Goal: Task Accomplishment & Management: Use online tool/utility

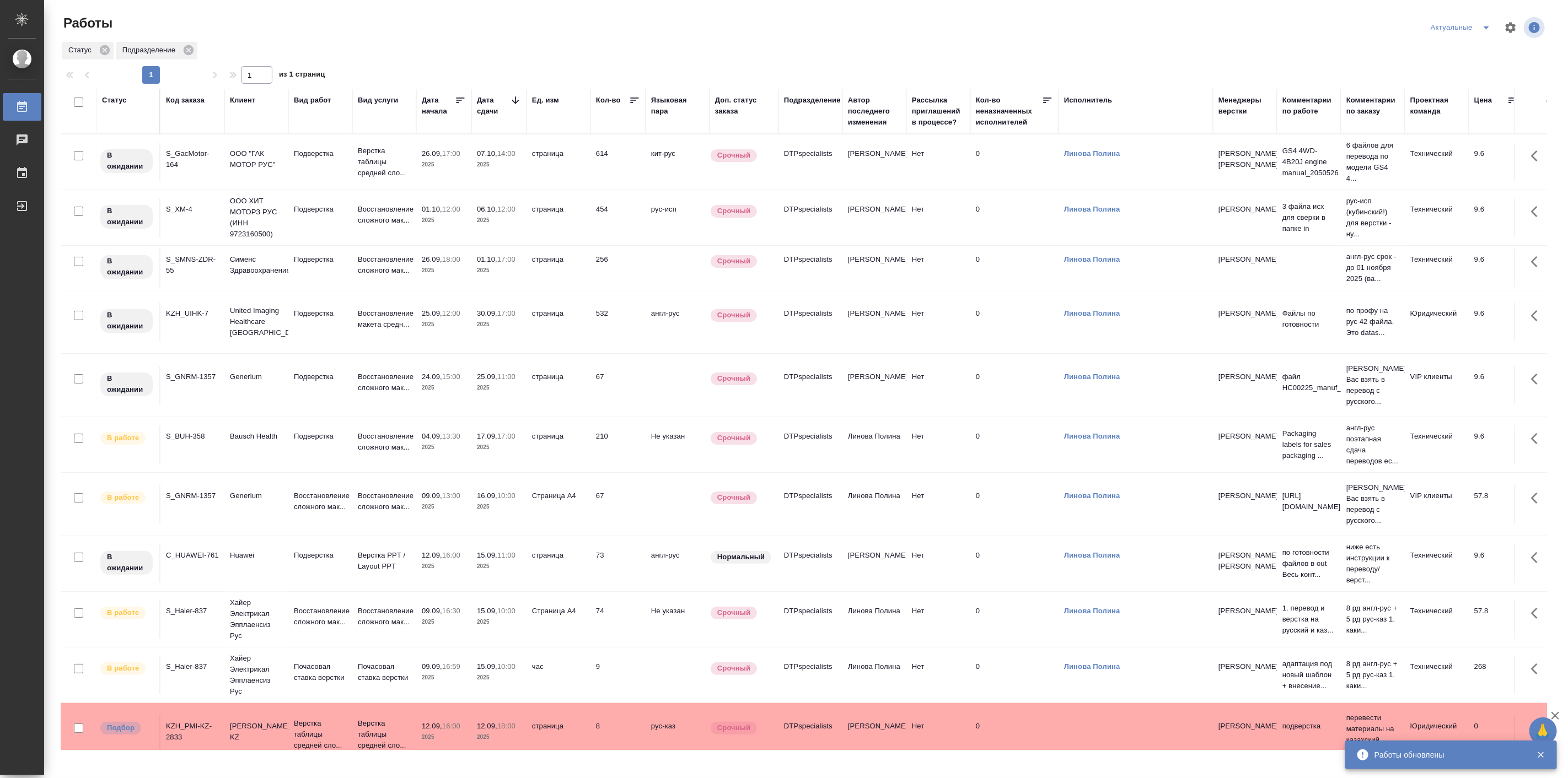
scroll to position [443, 0]
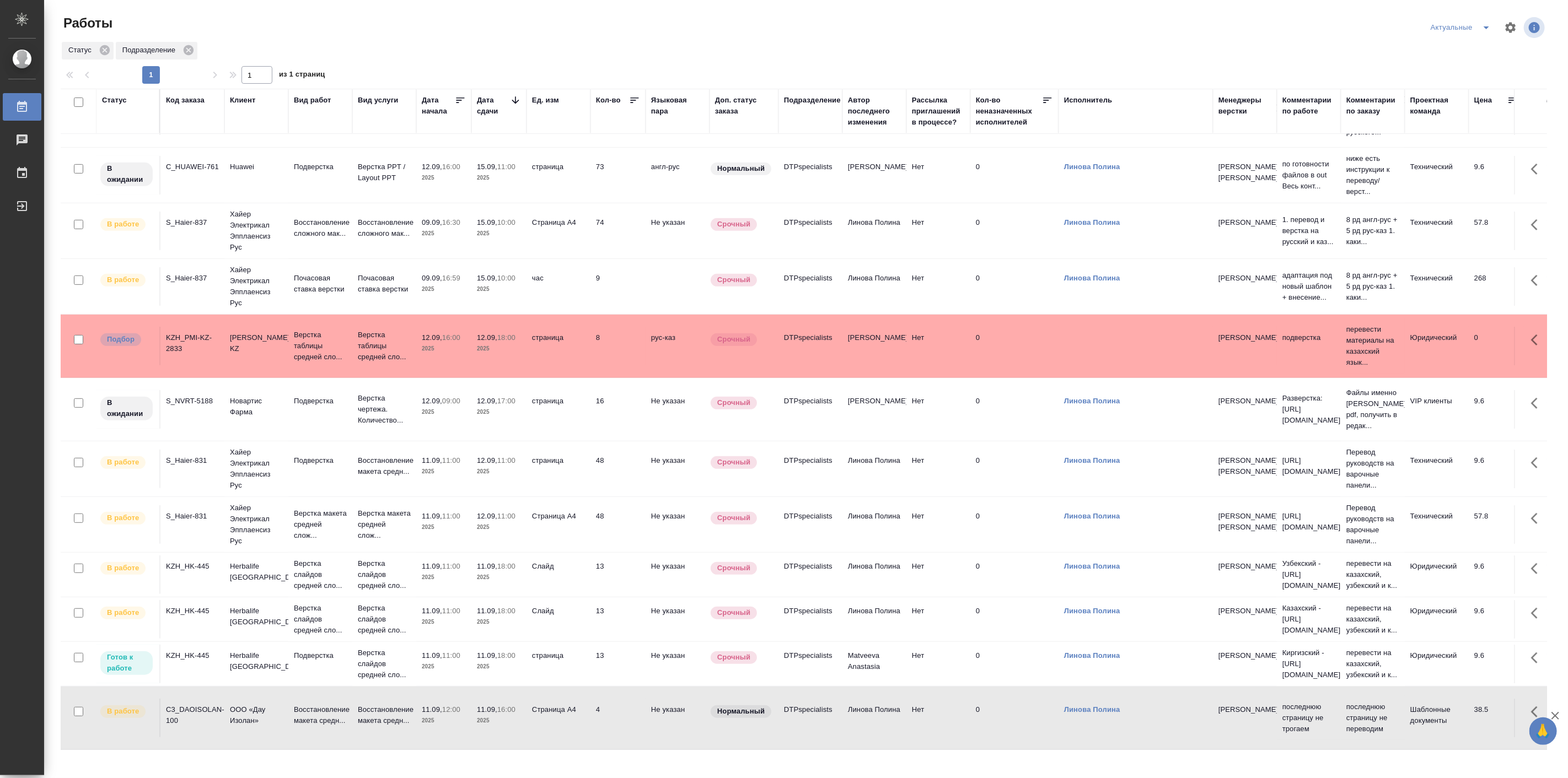
click at [285, 645] on td "Herbalife [GEOGRAPHIC_DATA]" at bounding box center [256, 664] width 64 height 39
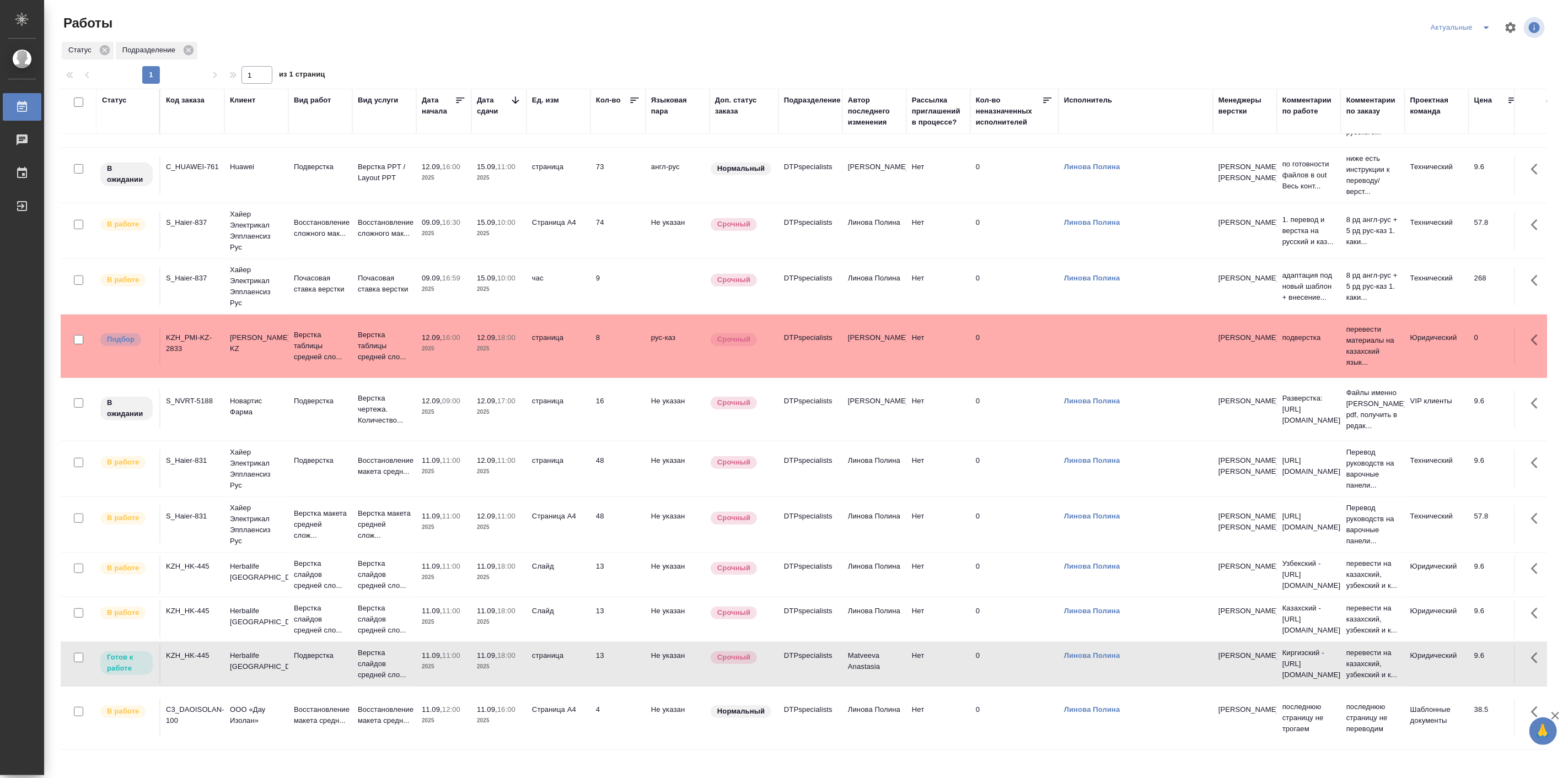
click at [285, 645] on td "Herbalife [GEOGRAPHIC_DATA]" at bounding box center [256, 664] width 64 height 39
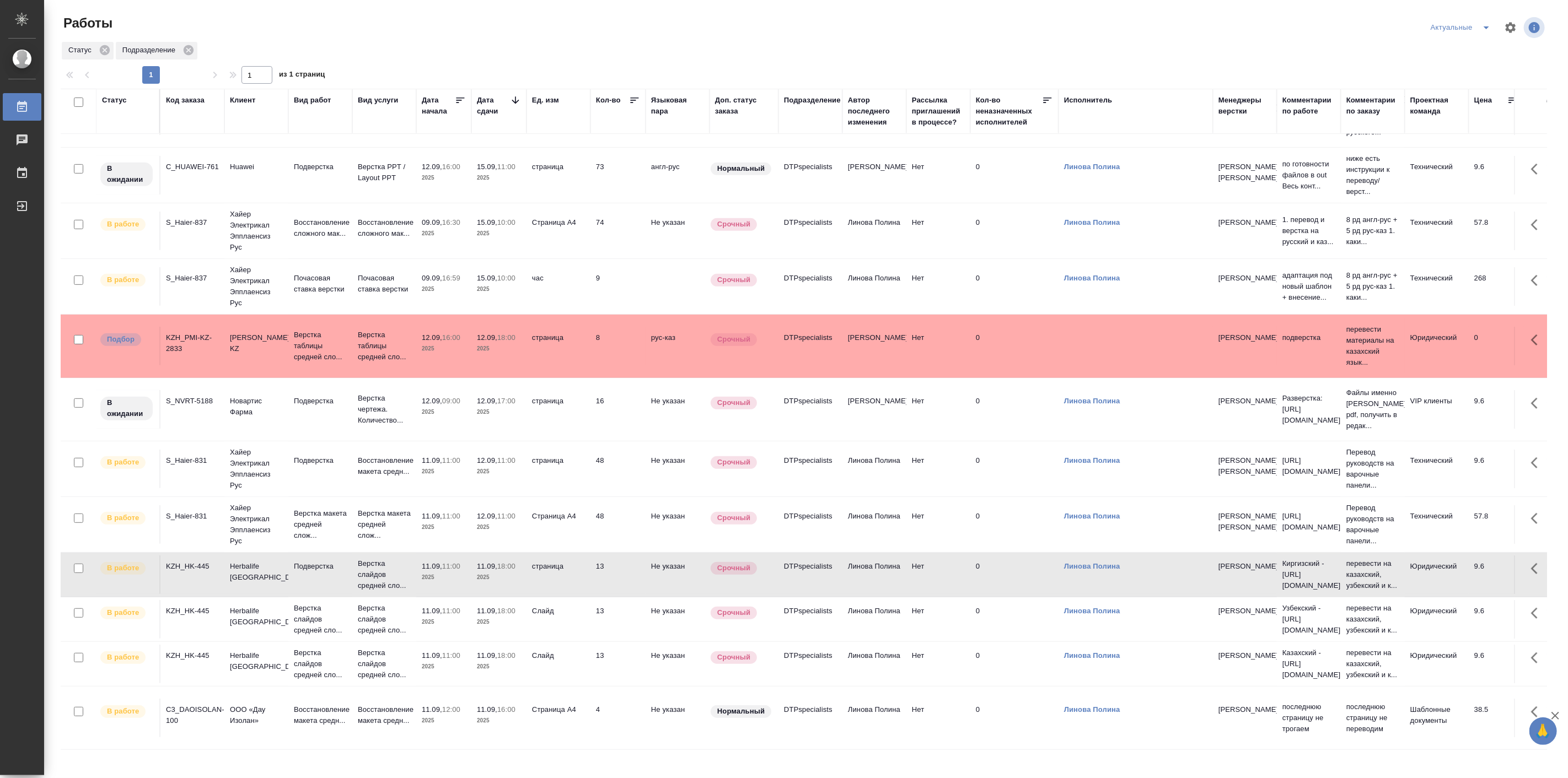
click at [218, 708] on div "C3_DAOISOLAN-100" at bounding box center [192, 715] width 53 height 22
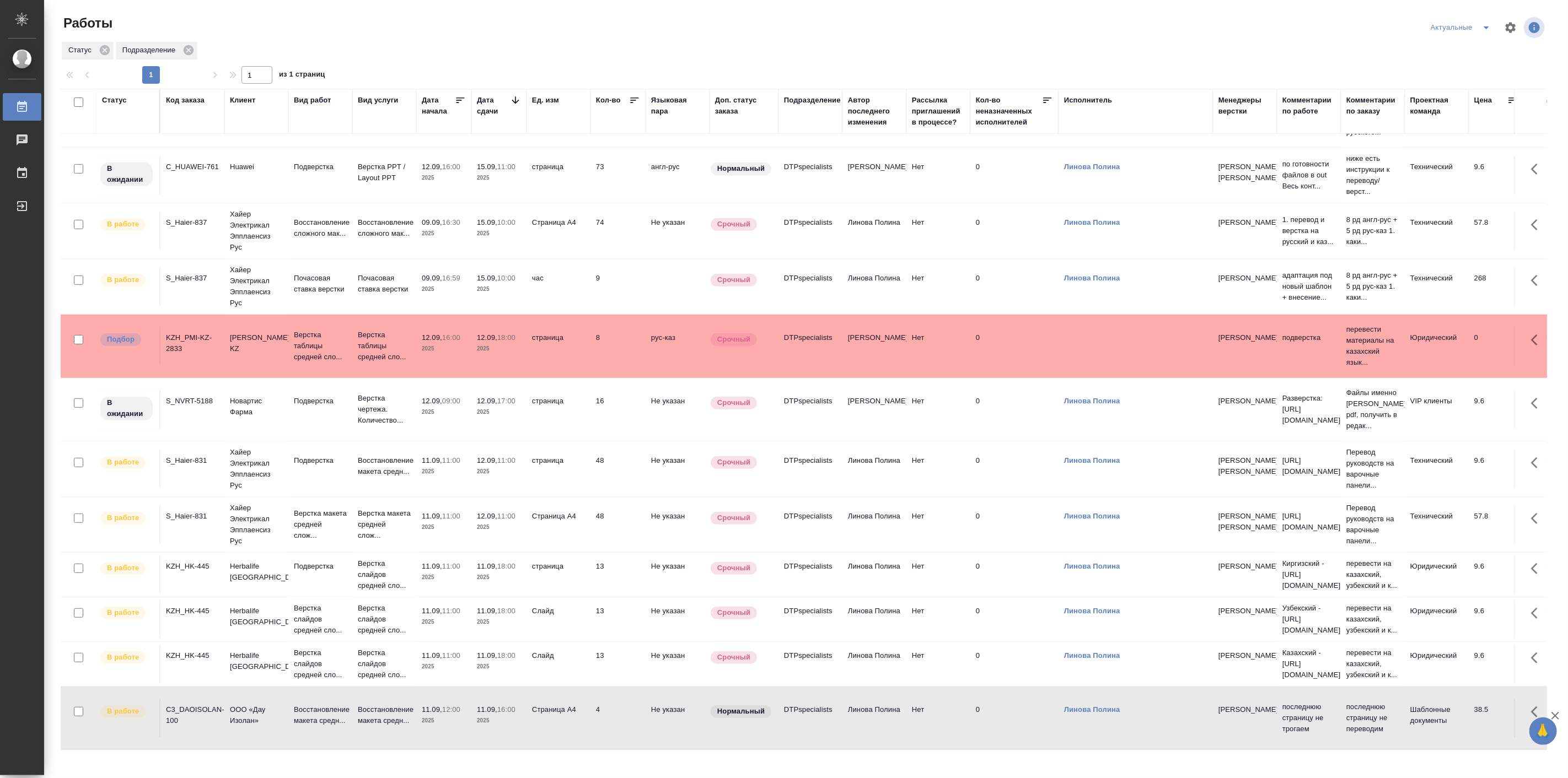
click at [218, 708] on div "C3_DAOISOLAN-100" at bounding box center [192, 715] width 53 height 22
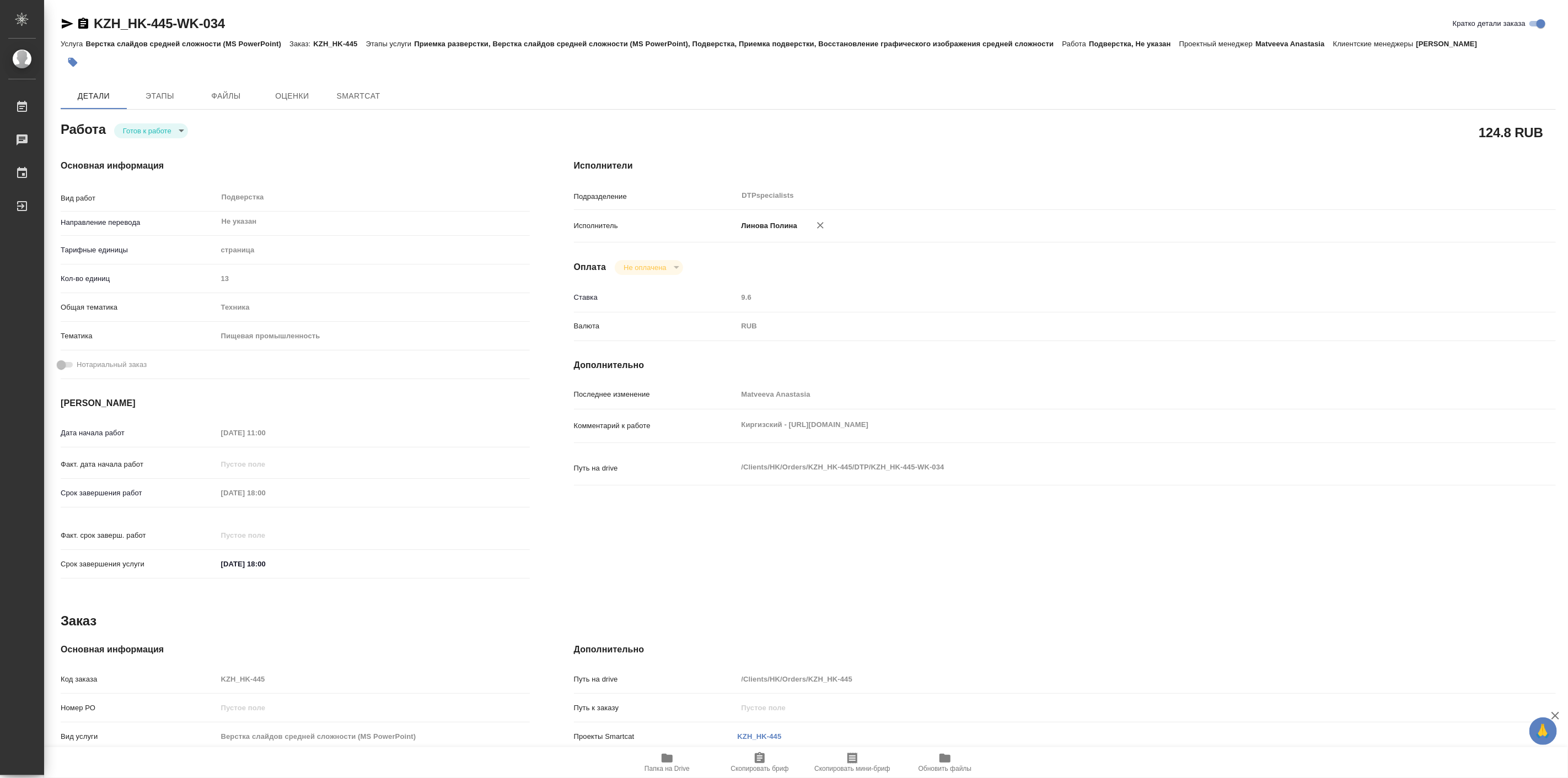
type textarea "x"
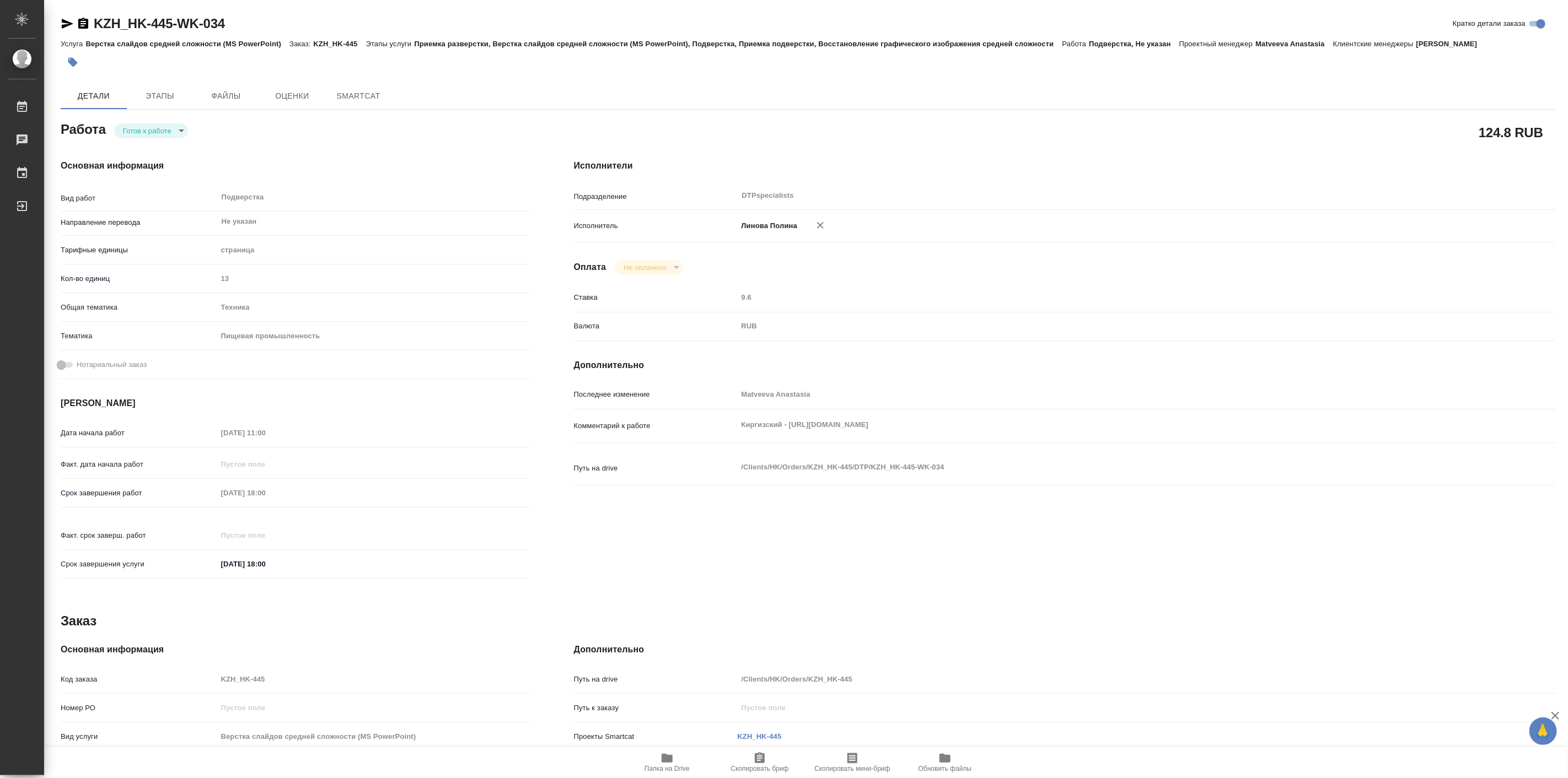
type textarea "x"
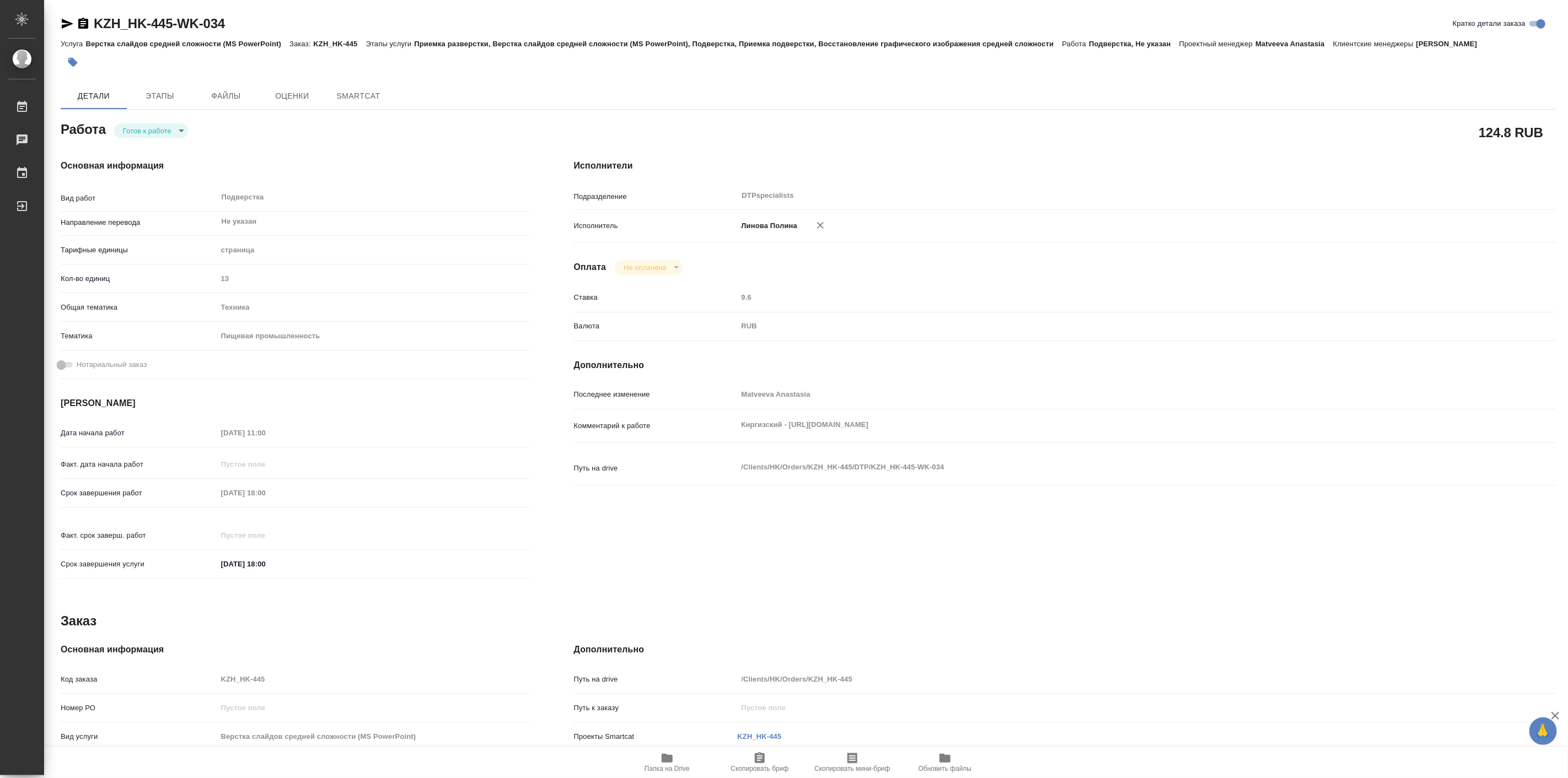
type textarea "x"
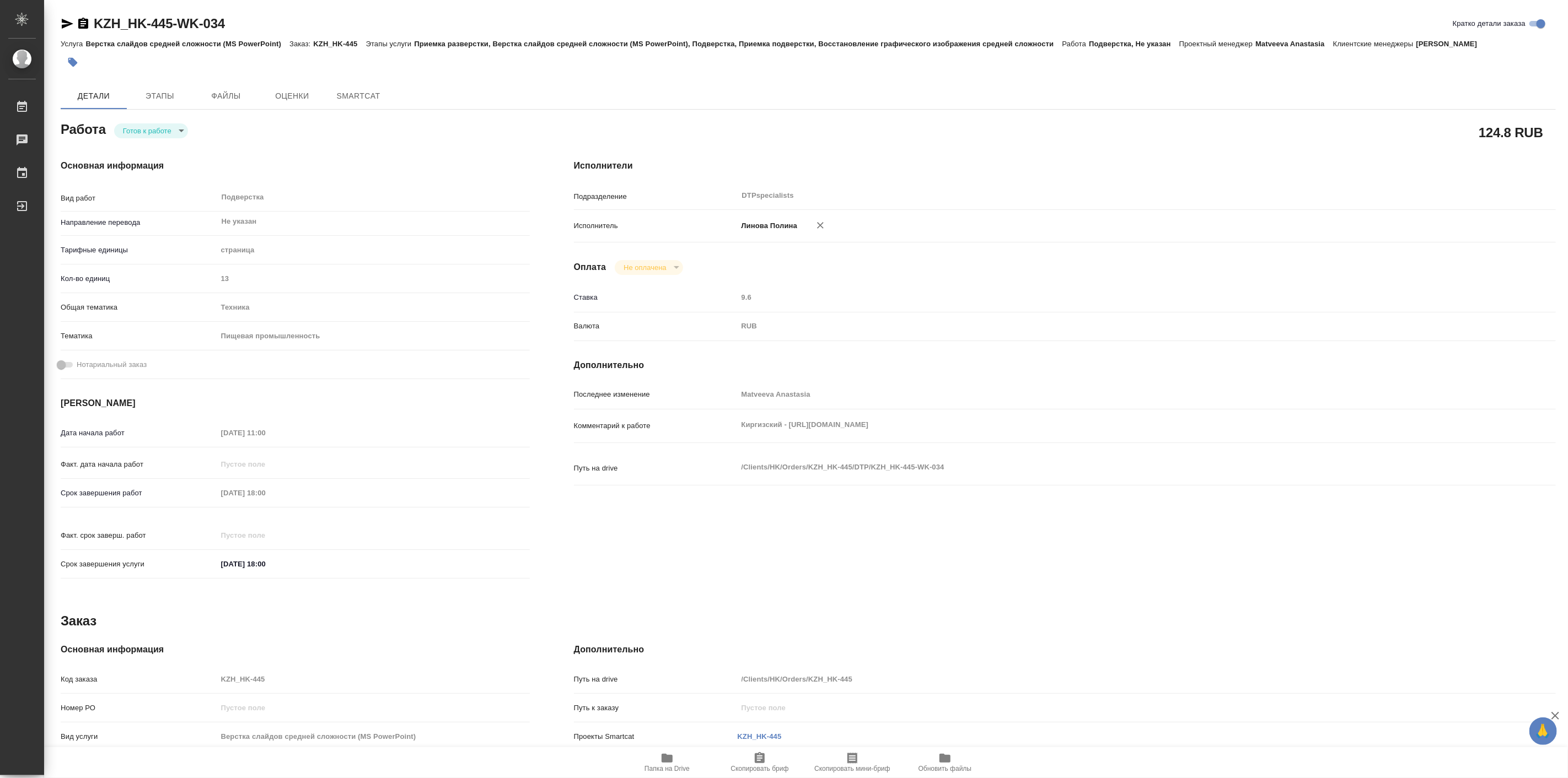
type textarea "x"
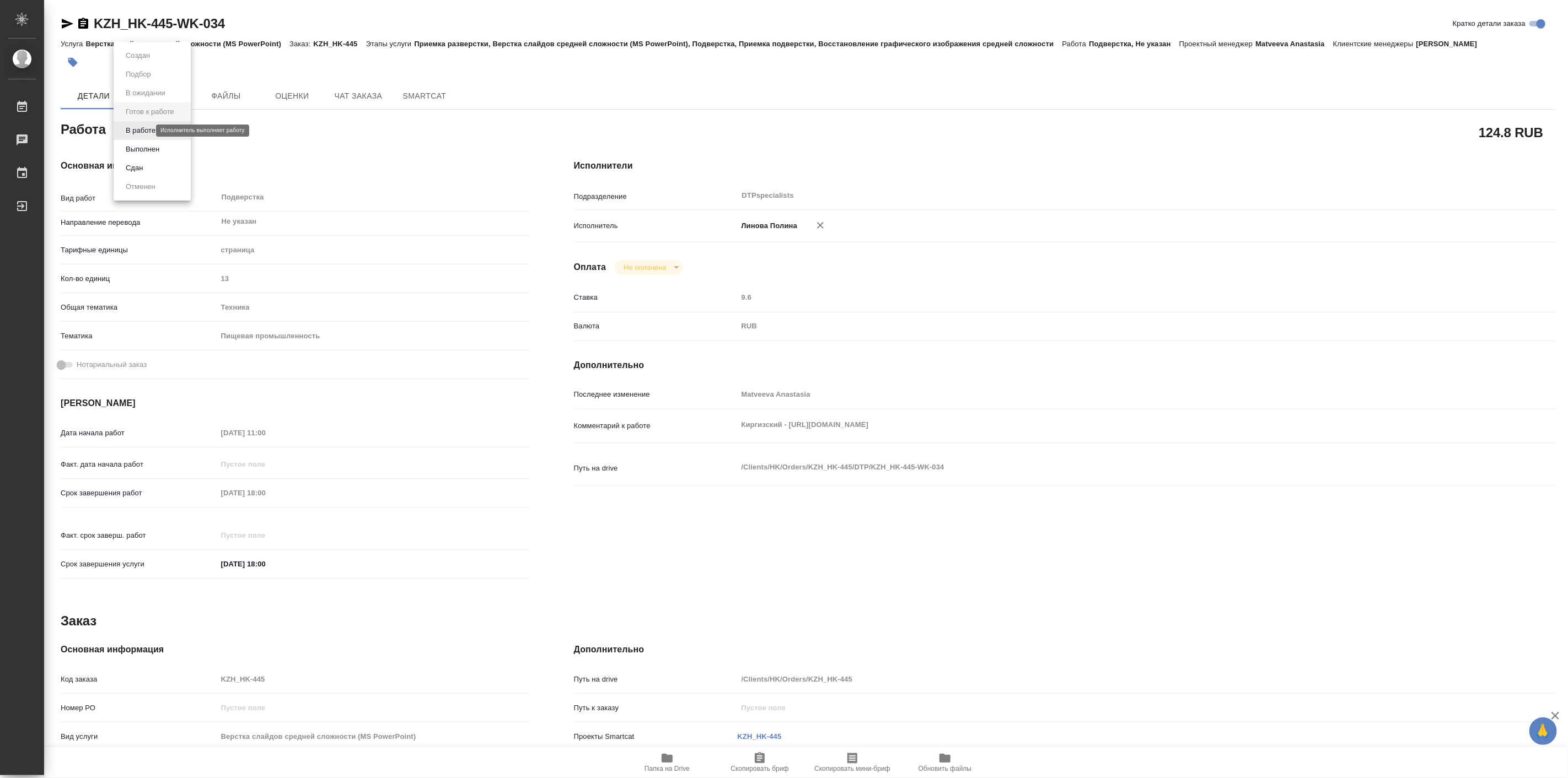
click at [144, 129] on body "🙏 .cls-1 fill:#fff; AWATERA Linova Polina Работы Чаты График Выйти KZH_HK-445-W…" at bounding box center [784, 389] width 1568 height 778
click at [148, 133] on button "В работе" at bounding box center [141, 130] width 36 height 12
type textarea "x"
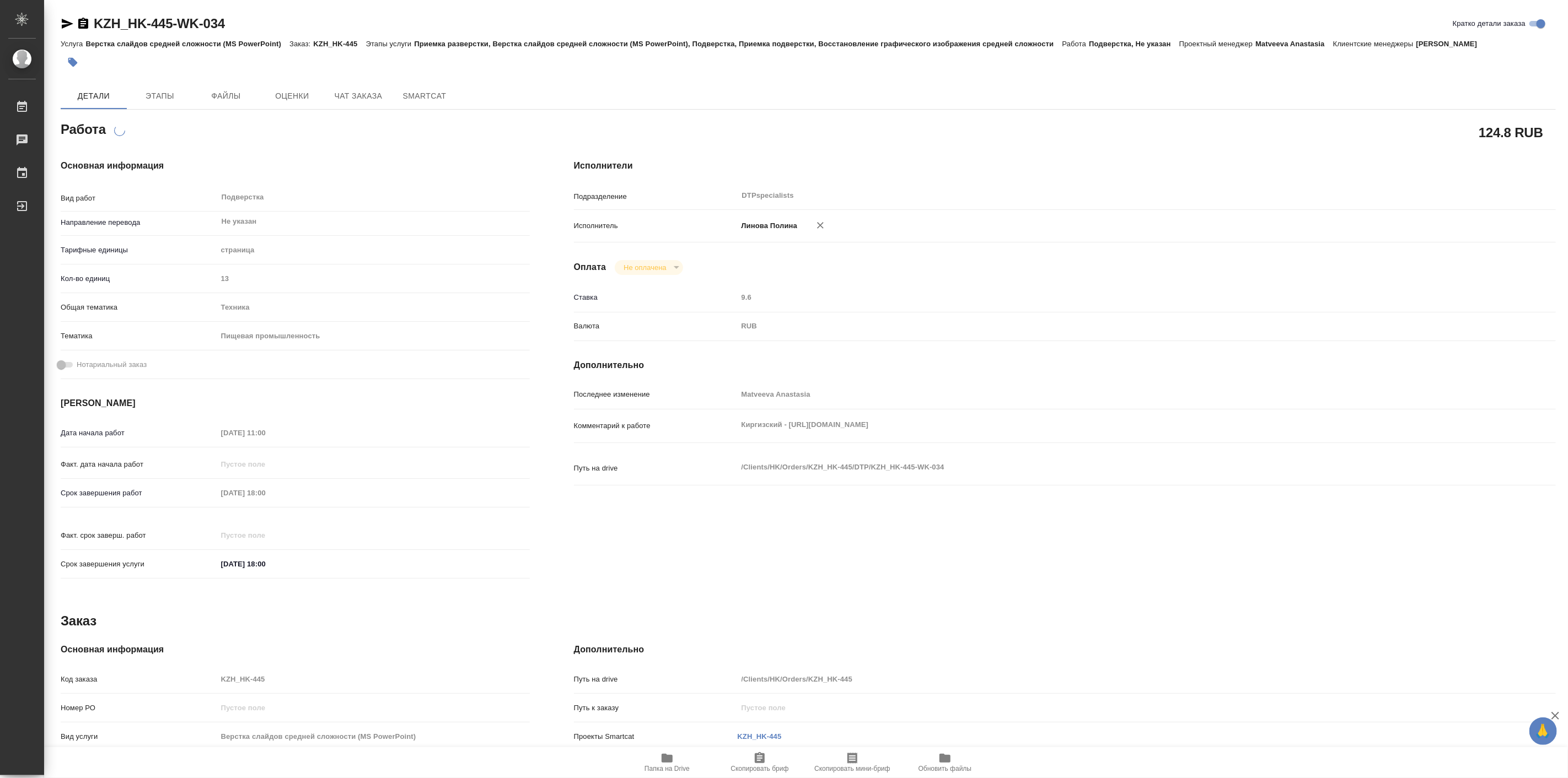
type textarea "x"
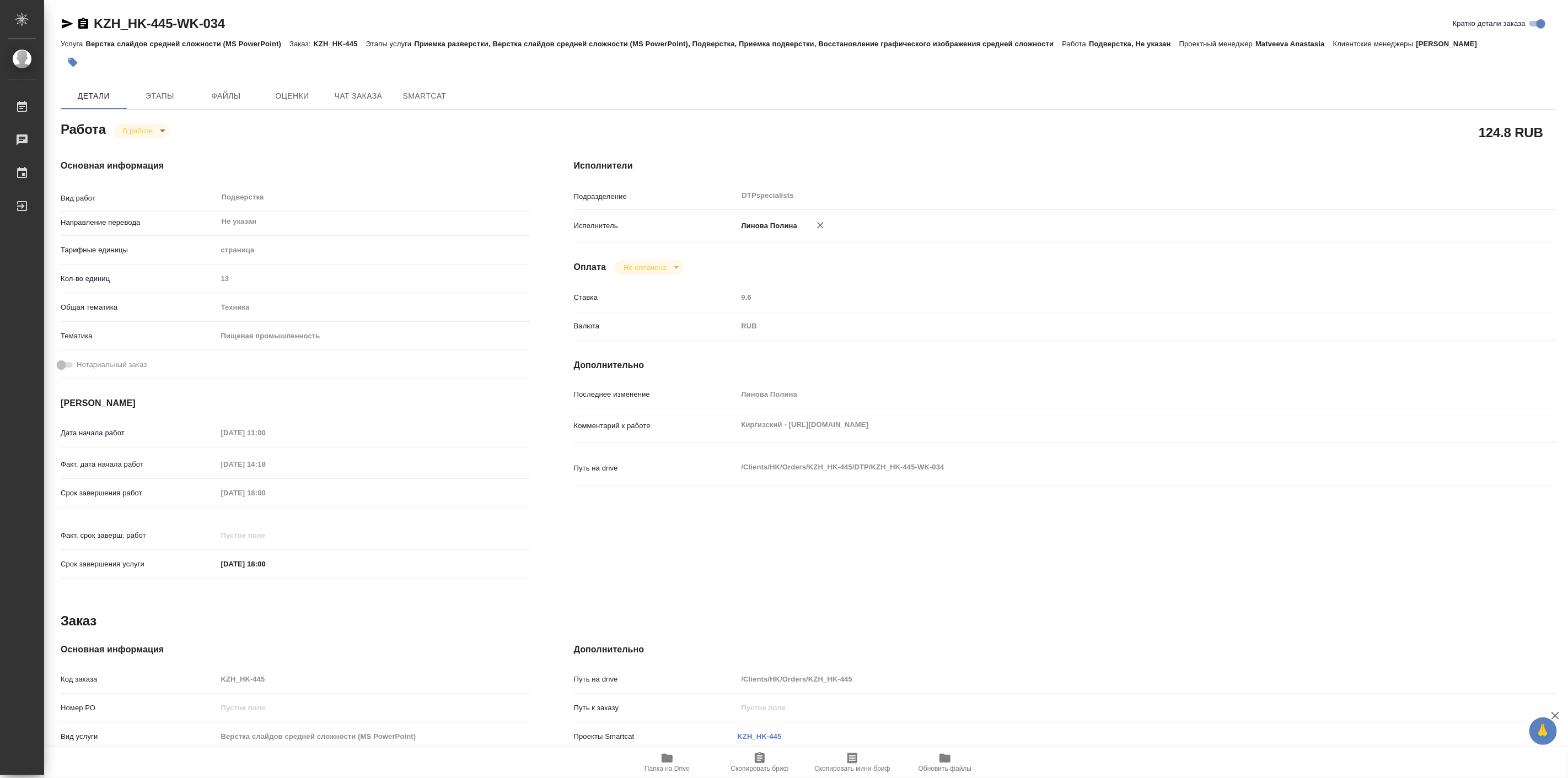
type textarea "x"
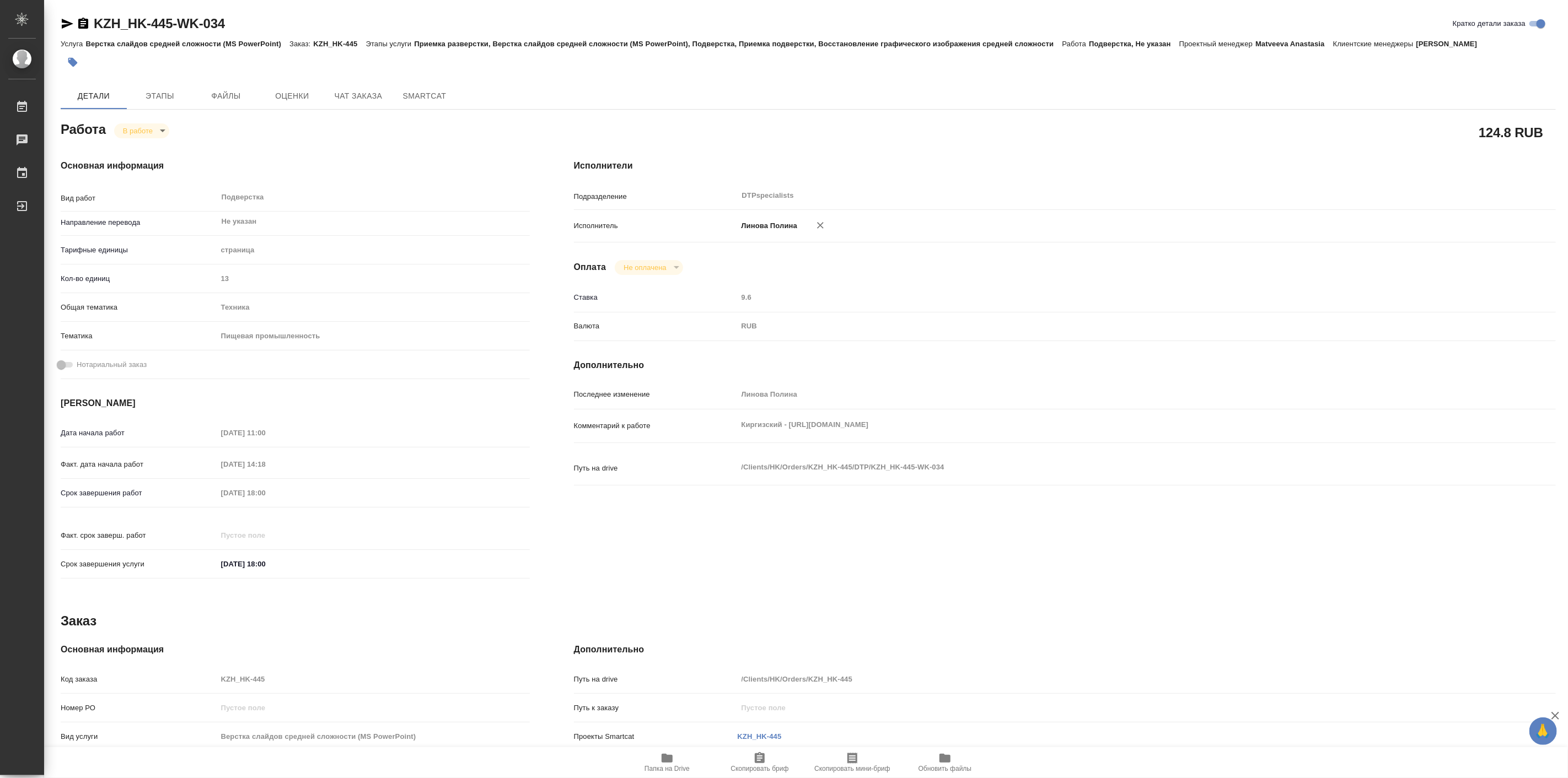
type textarea "x"
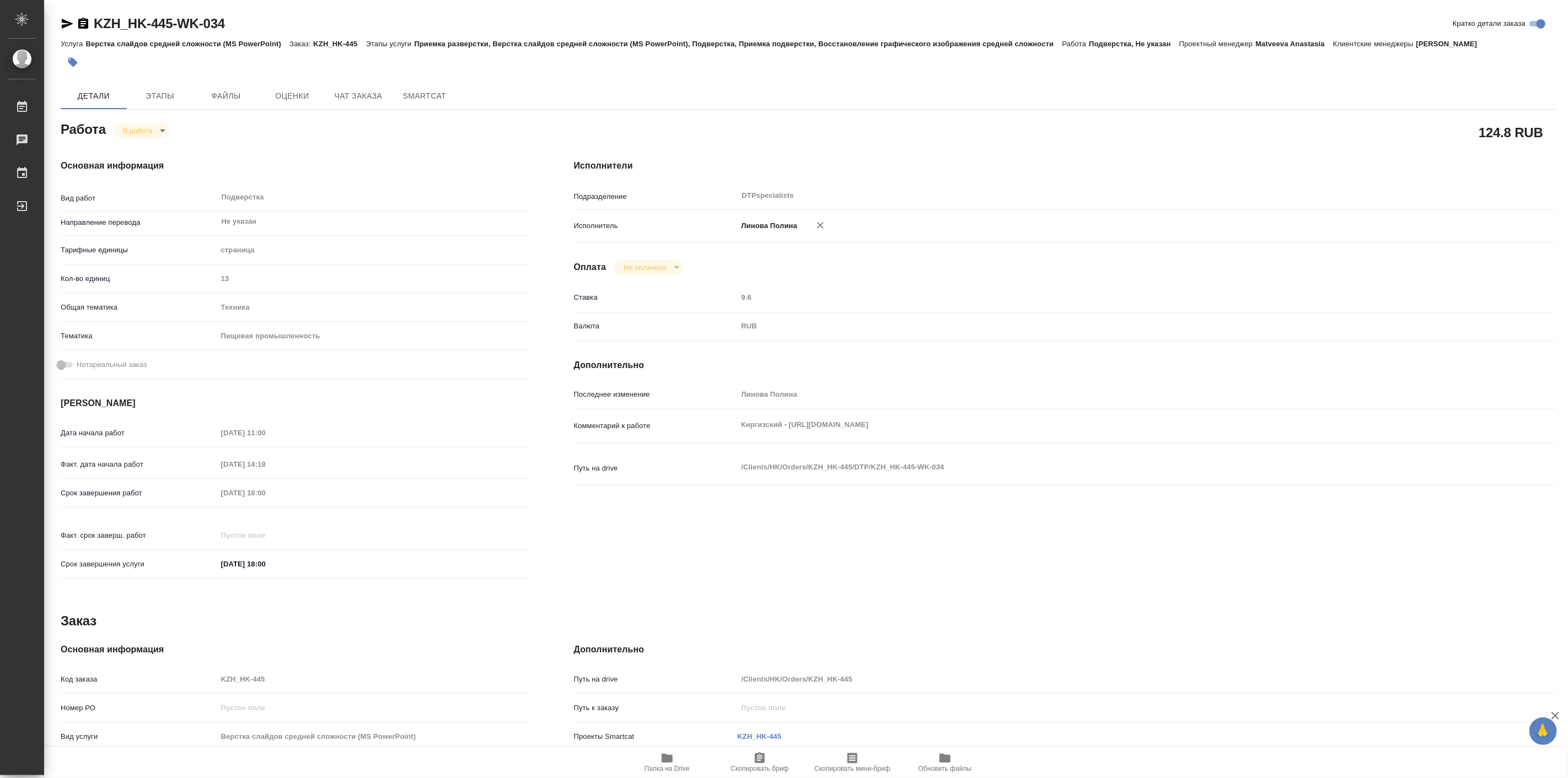
type textarea "x"
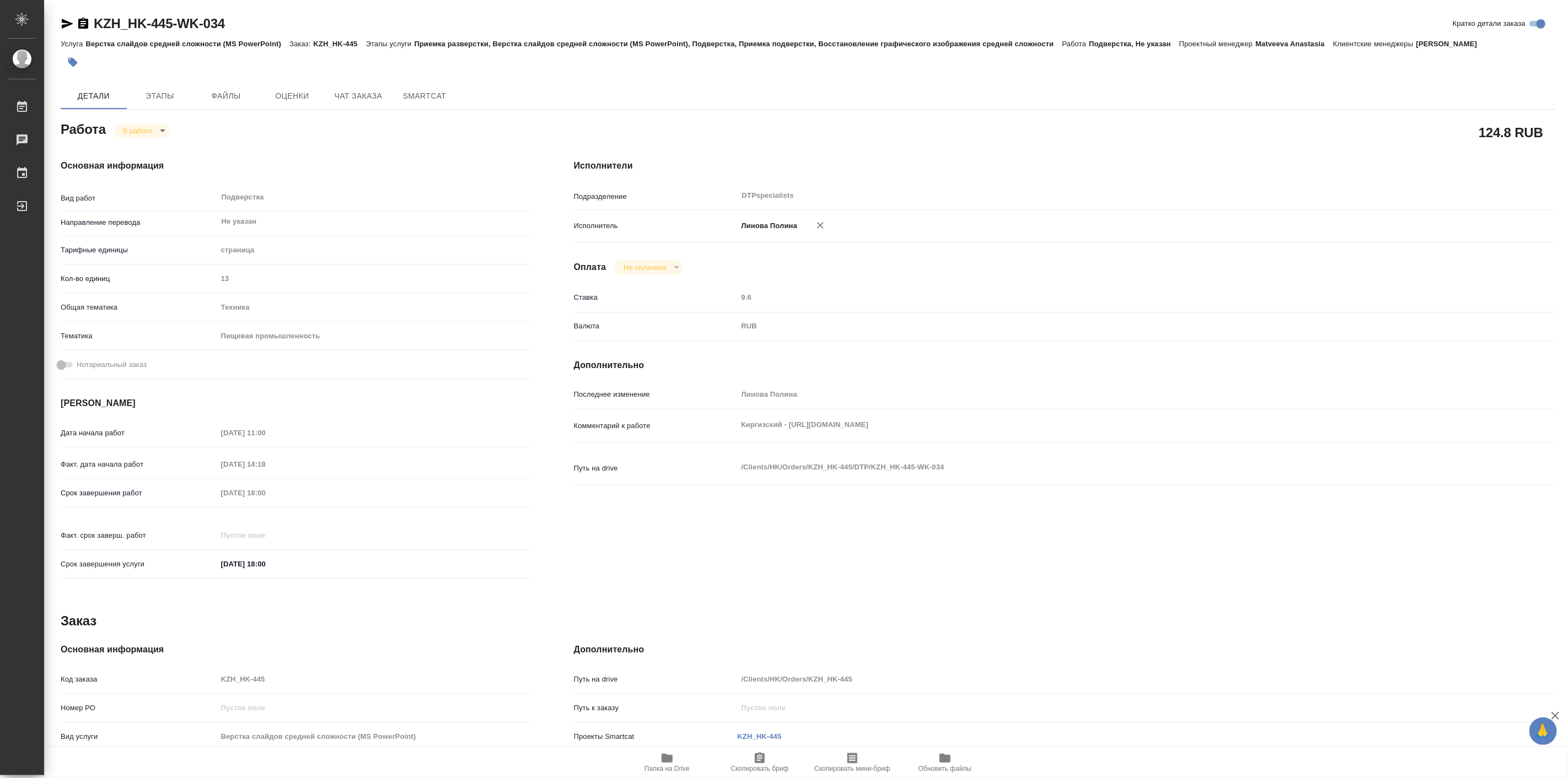
type textarea "x"
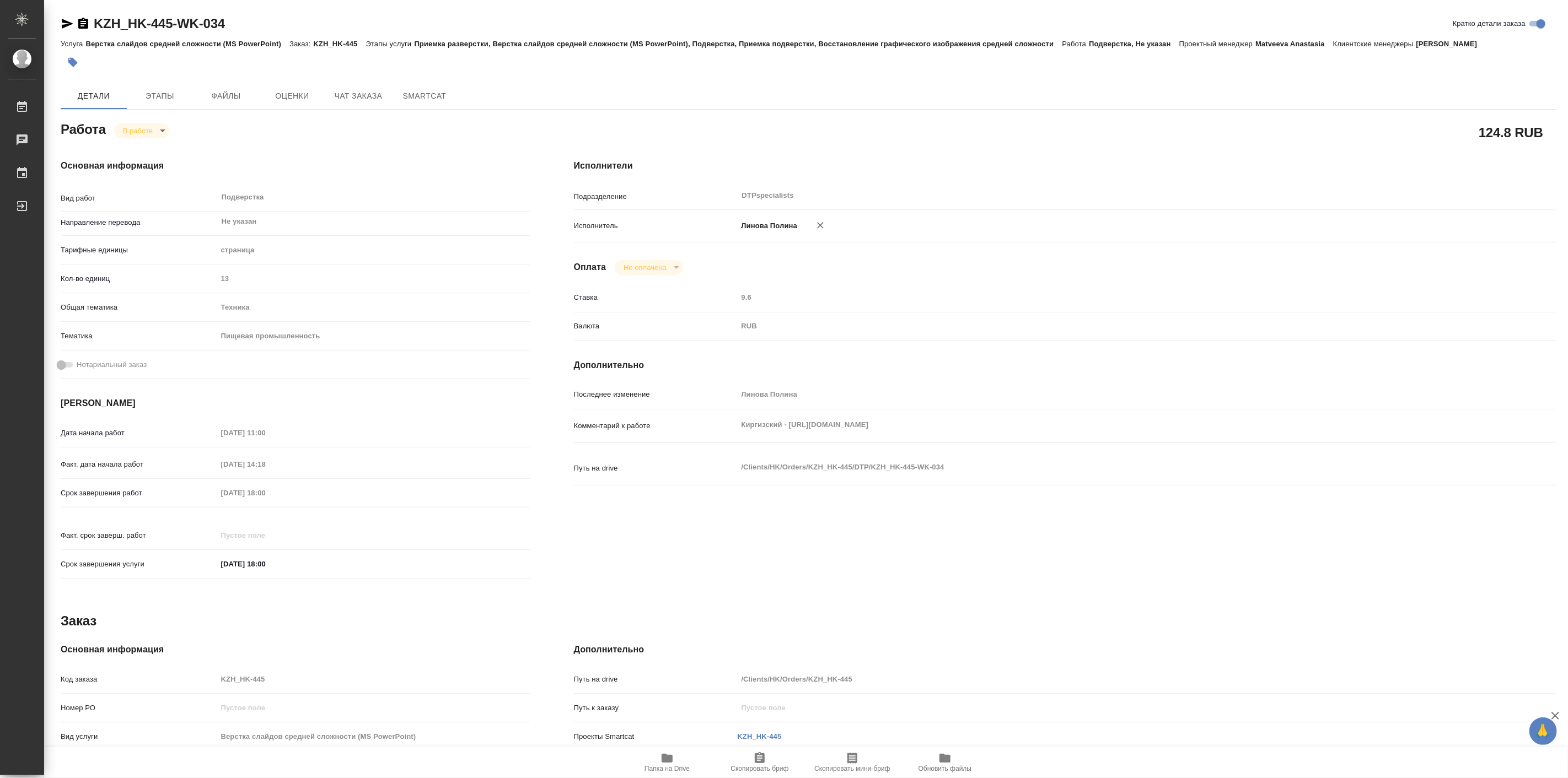
type textarea "x"
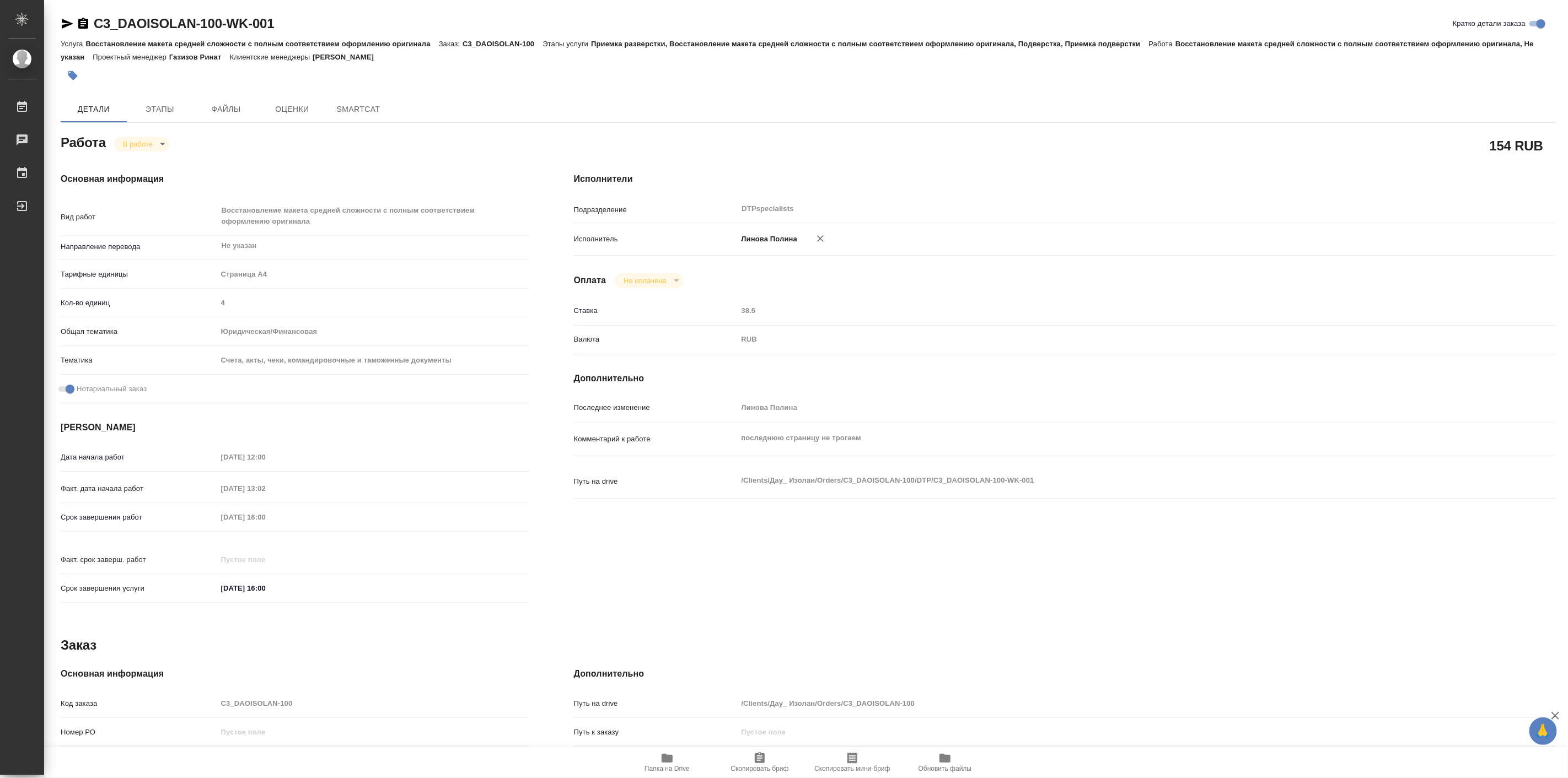
type textarea "x"
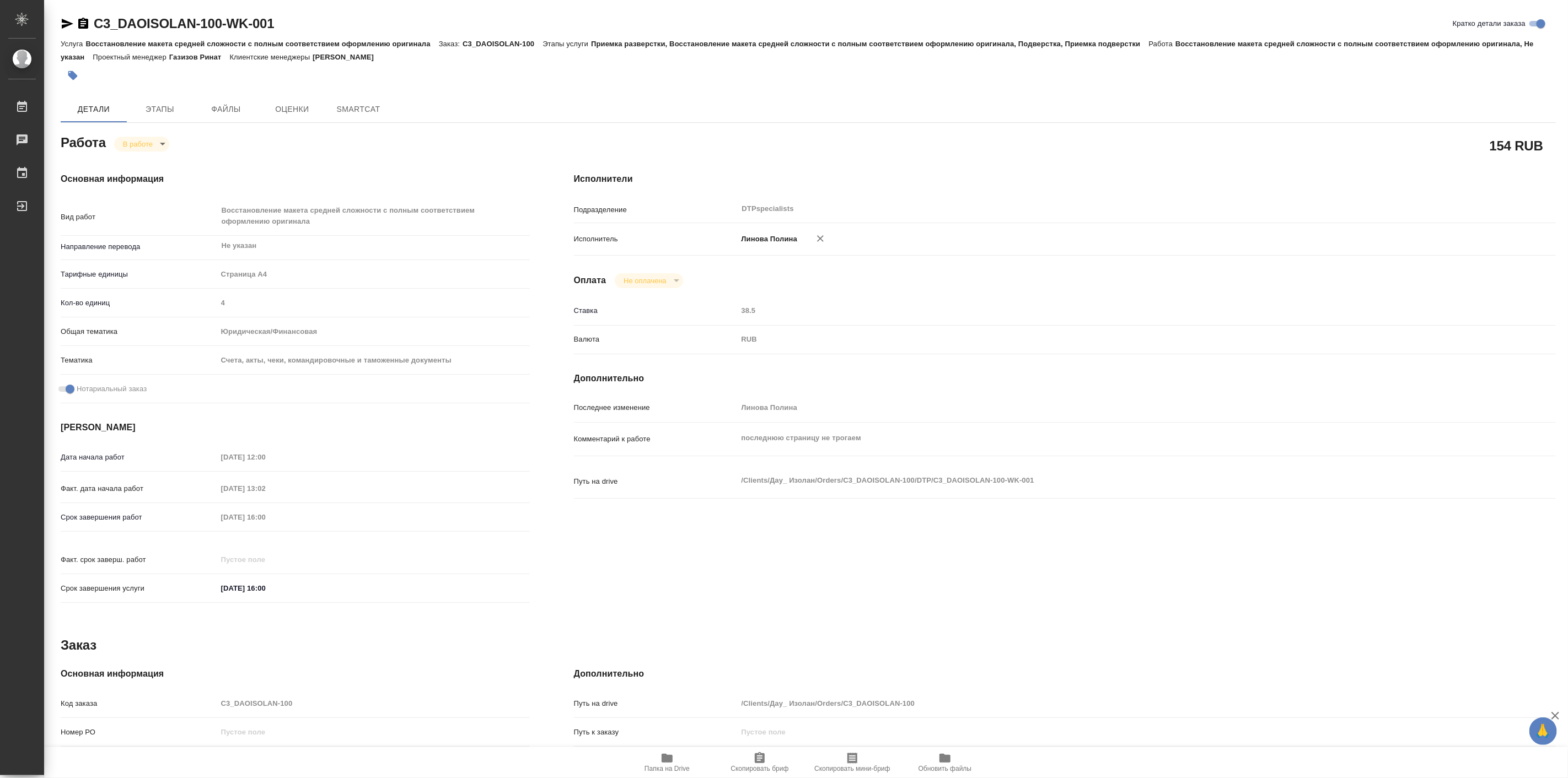
type textarea "x"
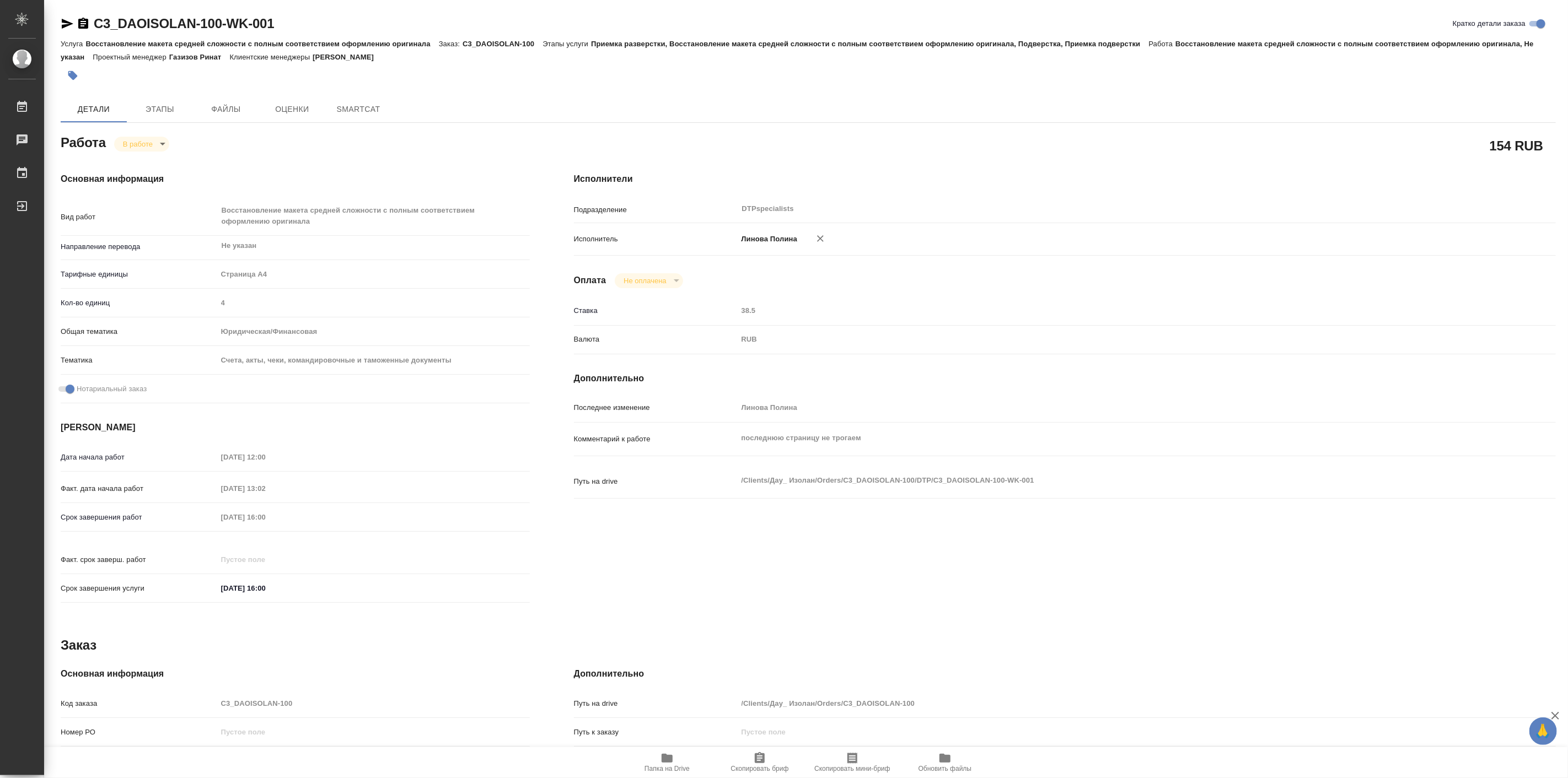
type textarea "x"
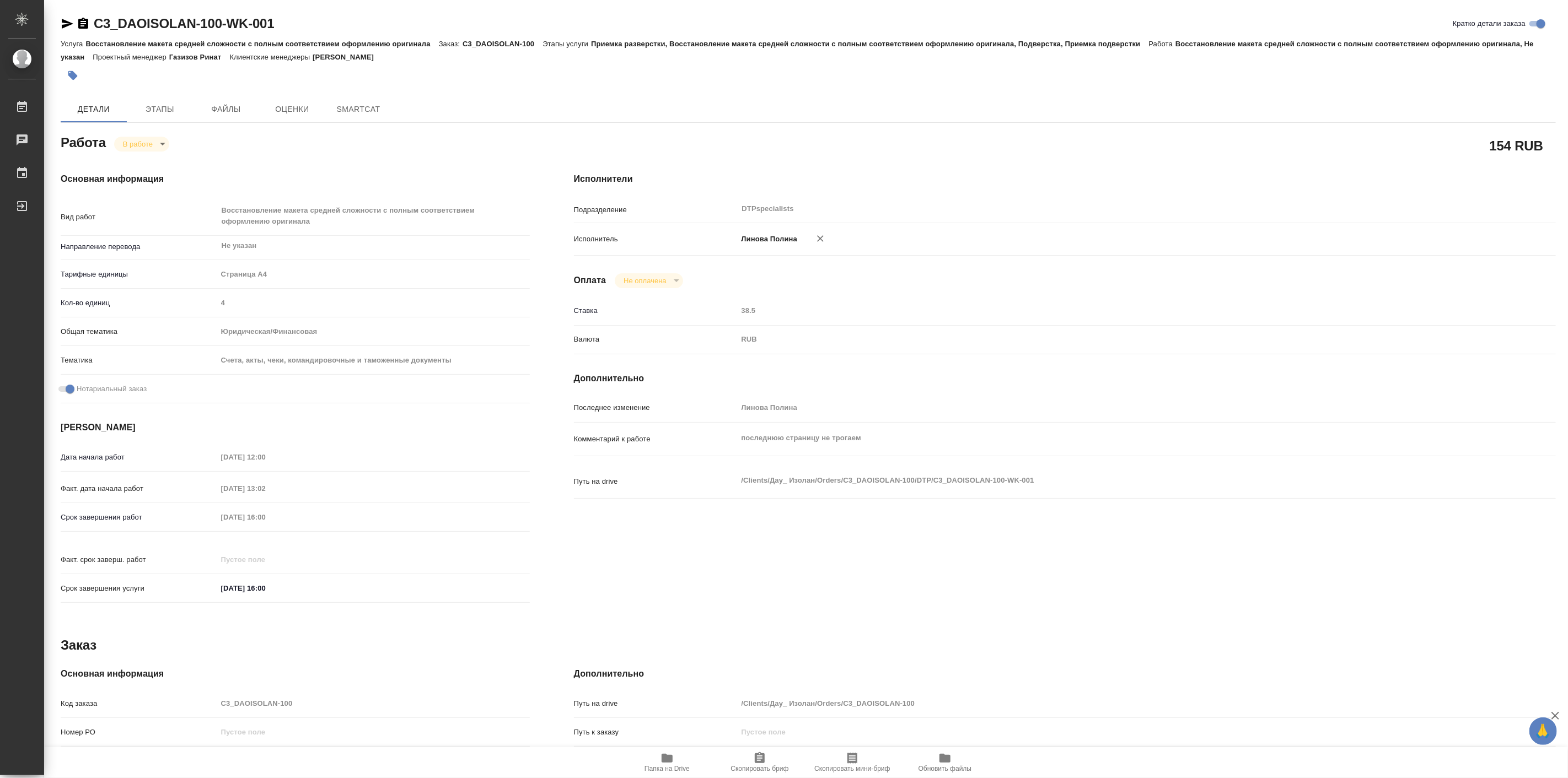
type textarea "x"
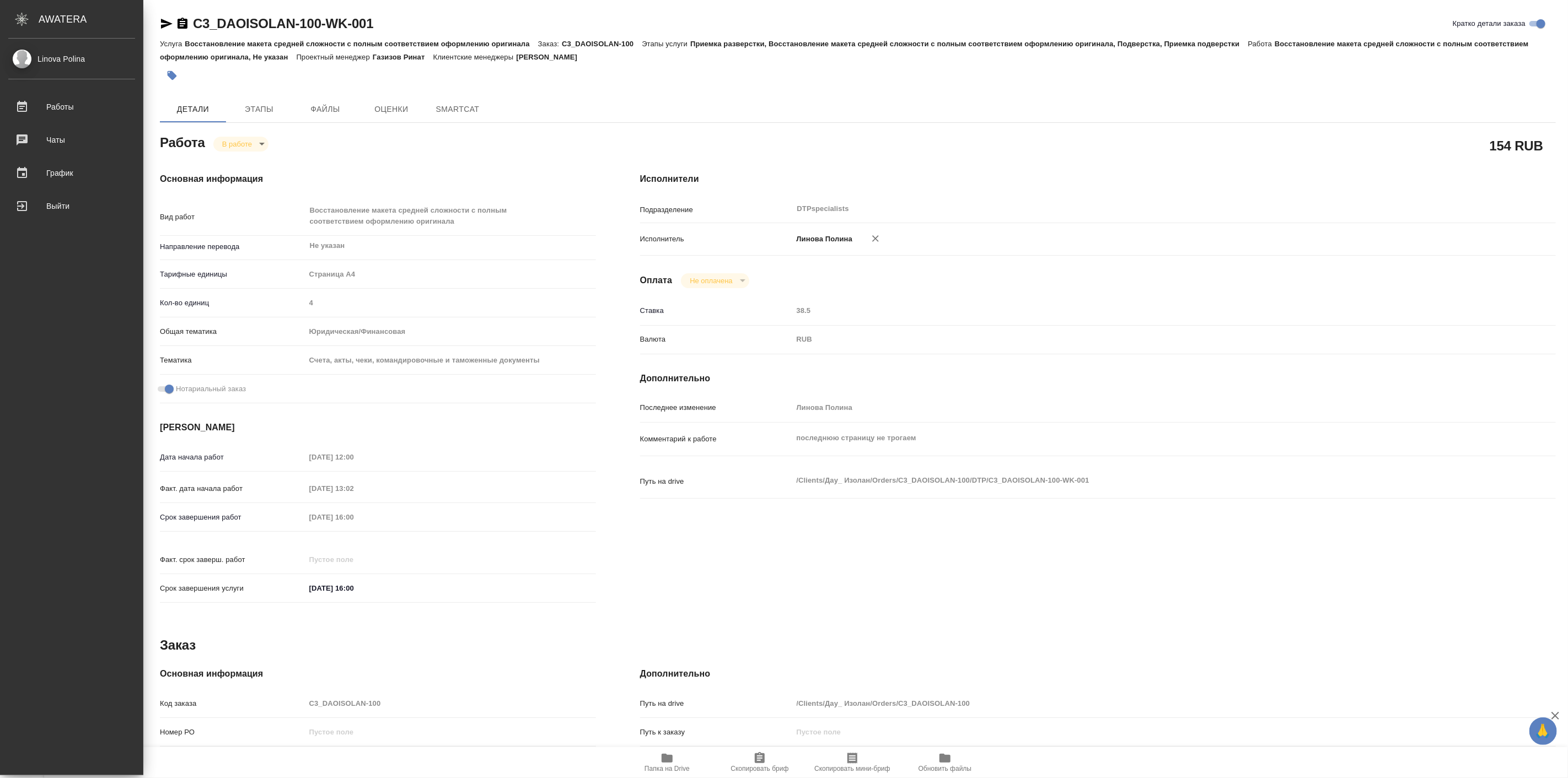
type textarea "x"
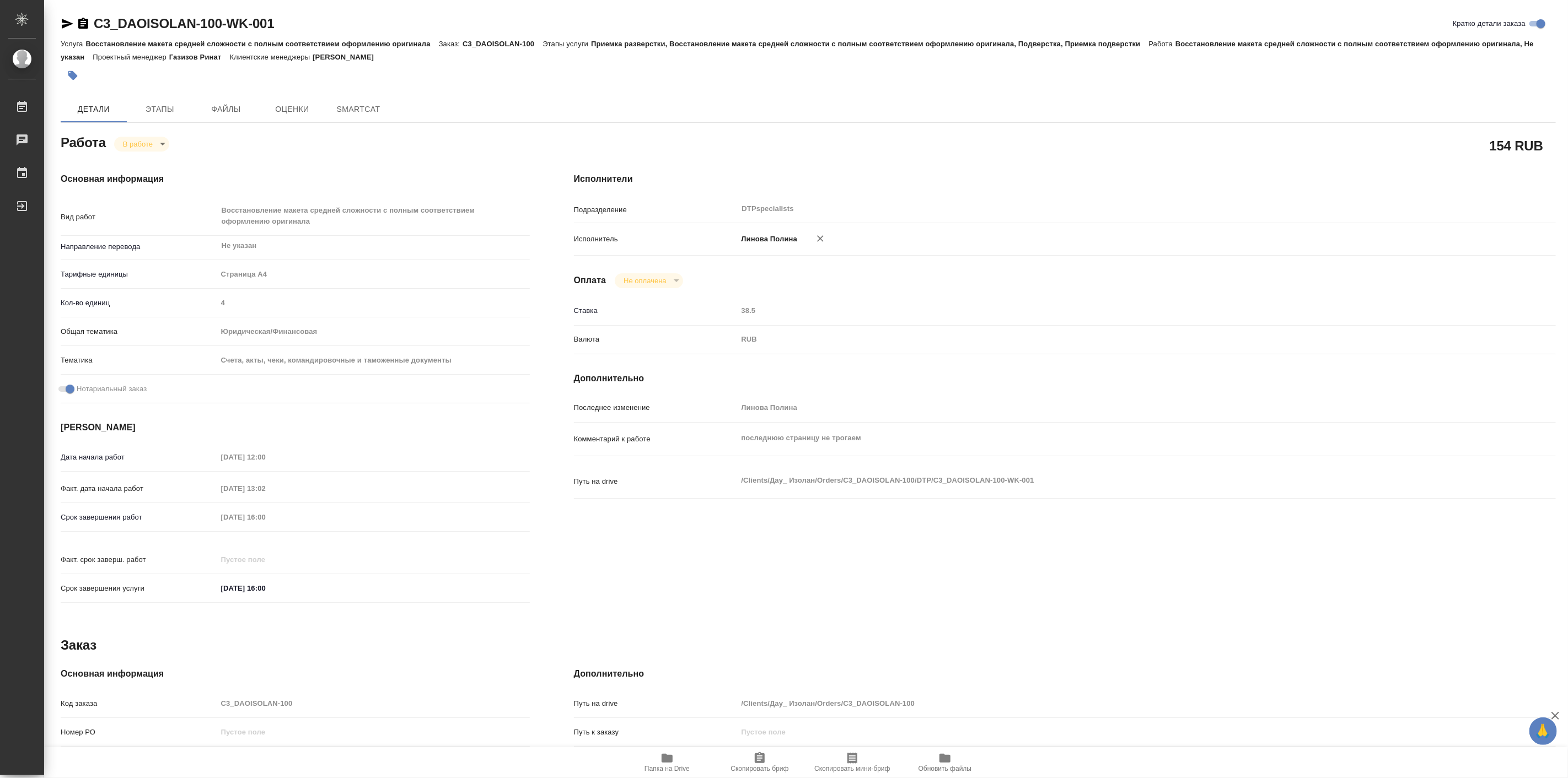
type textarea "x"
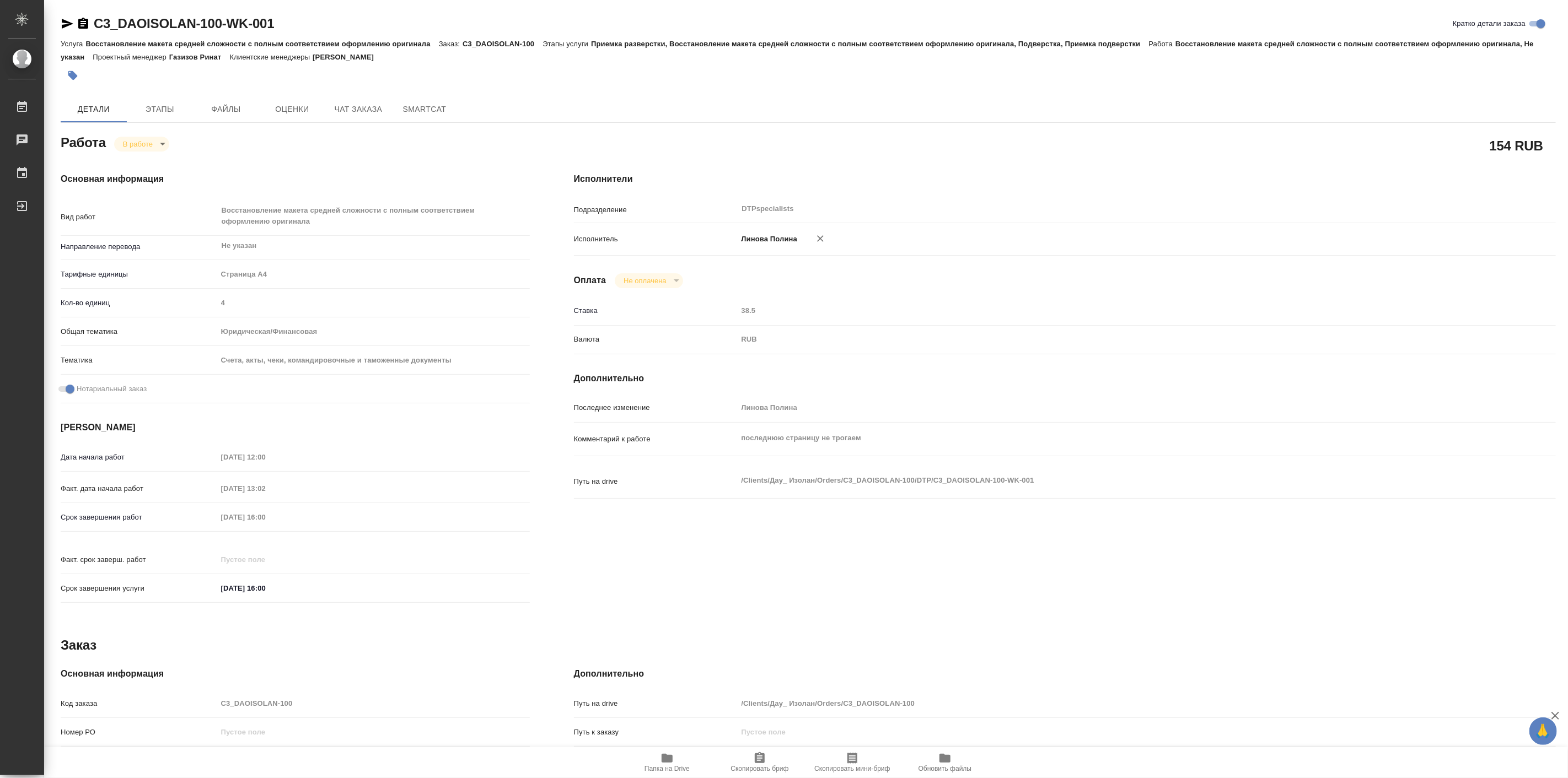
type textarea "x"
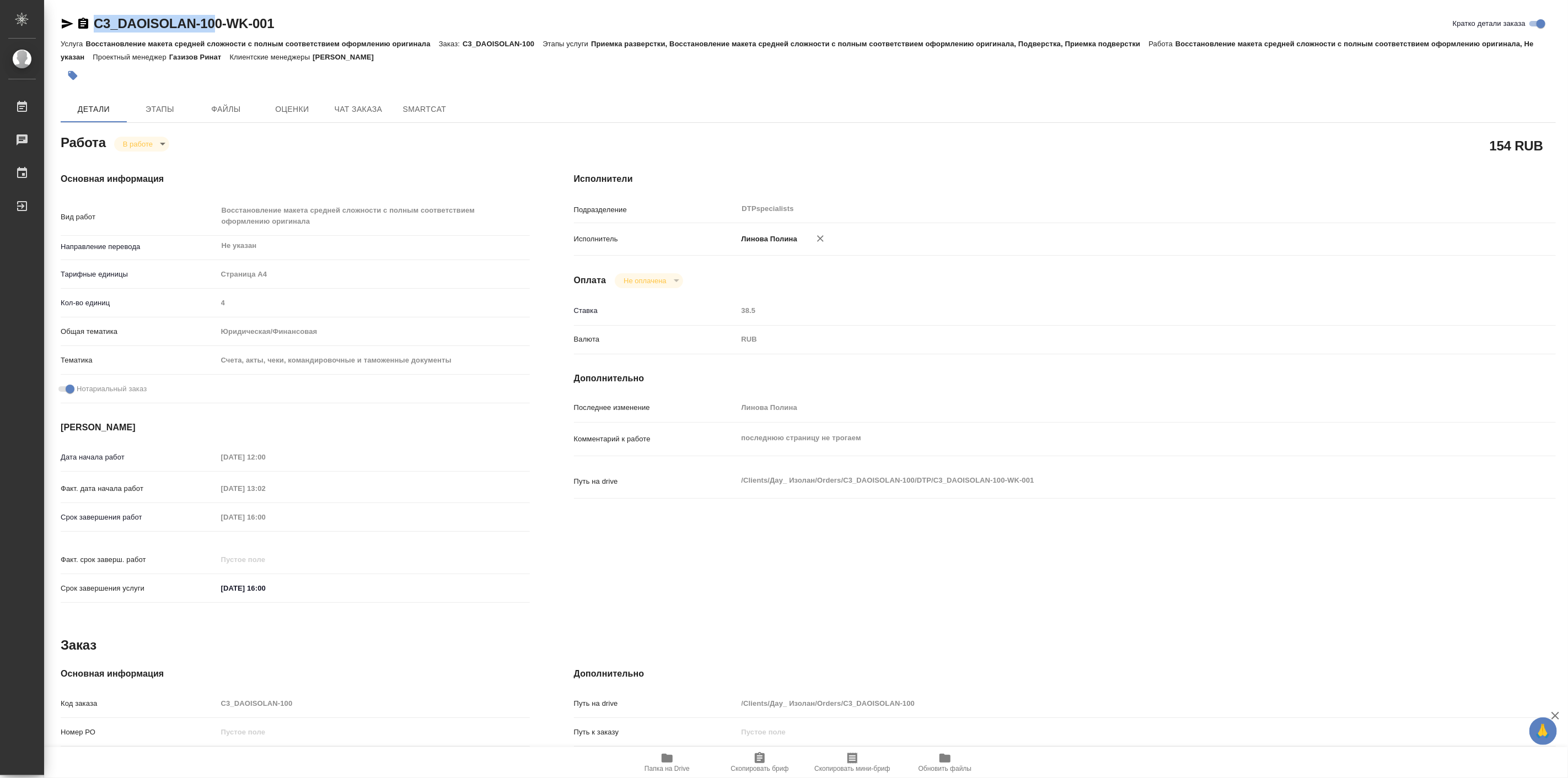
type textarea "x"
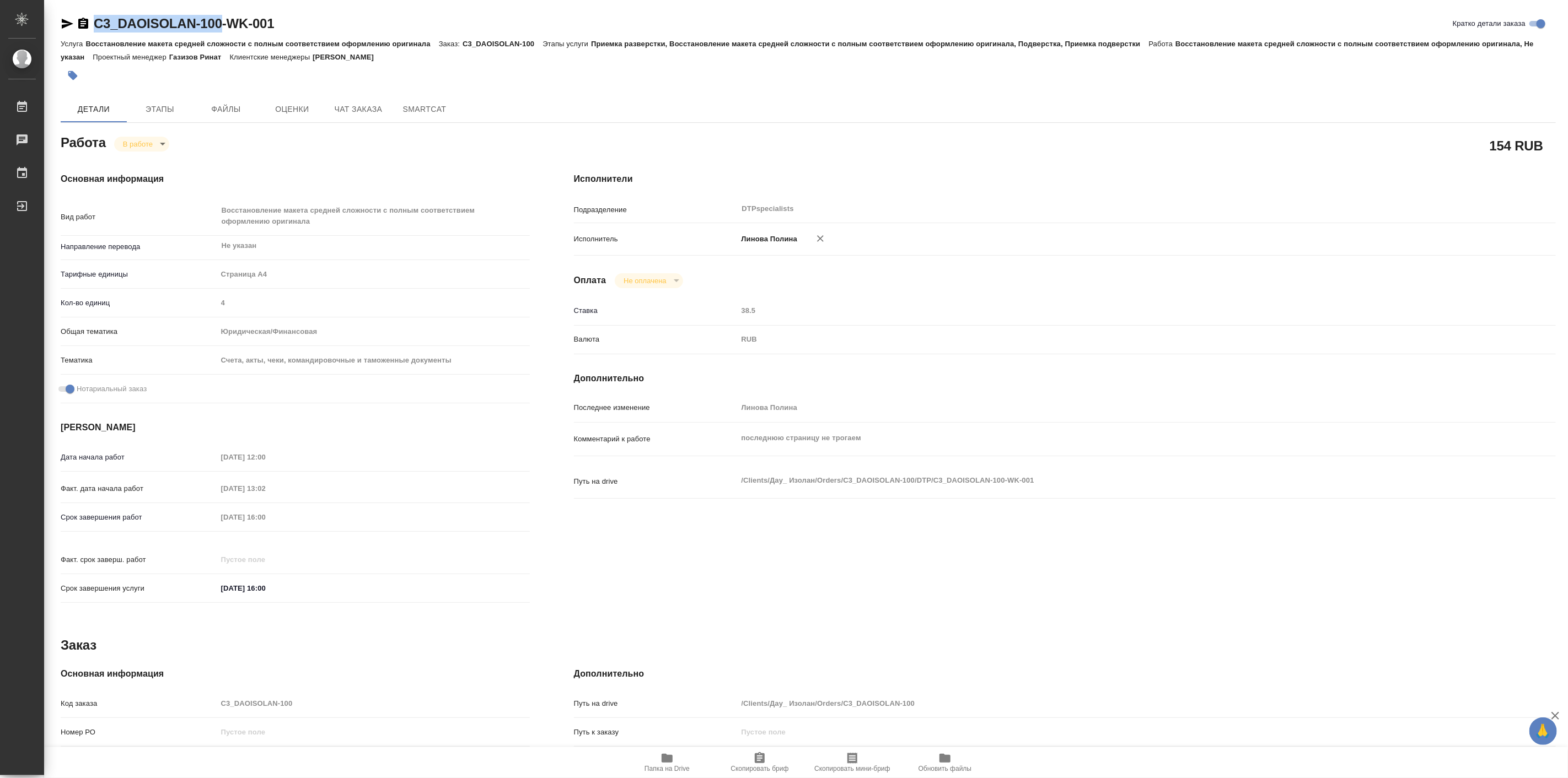
drag, startPoint x: 93, startPoint y: 9, endPoint x: 218, endPoint y: 25, distance: 126.0
click at [218, 25] on div "C3_DAOISOLAN-100-WK-001 Кратко детали заказа Услуга Восстановление макета средн…" at bounding box center [808, 481] width 1507 height 962
copy link "C3_DAOISOLAN-100"
click at [664, 777] on button "Папка на Drive" at bounding box center [667, 763] width 93 height 31
